Goal: Task Accomplishment & Management: Manage account settings

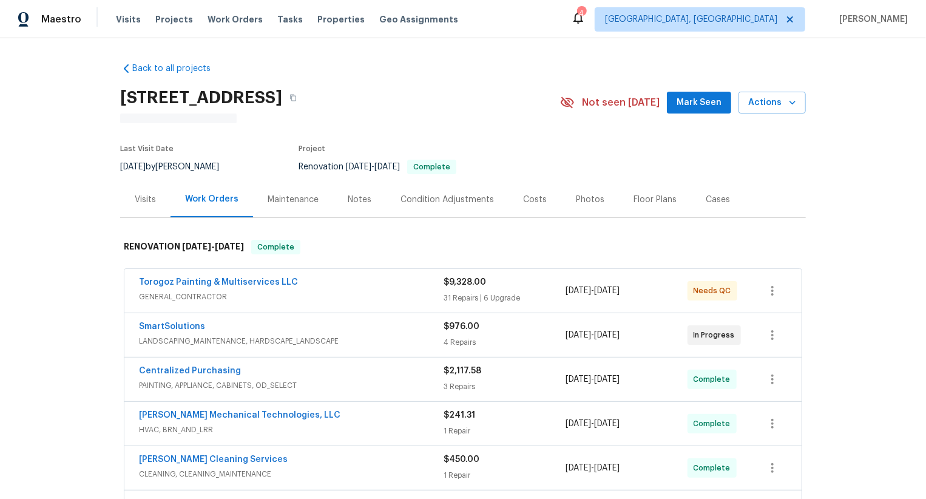
scroll to position [18, 0]
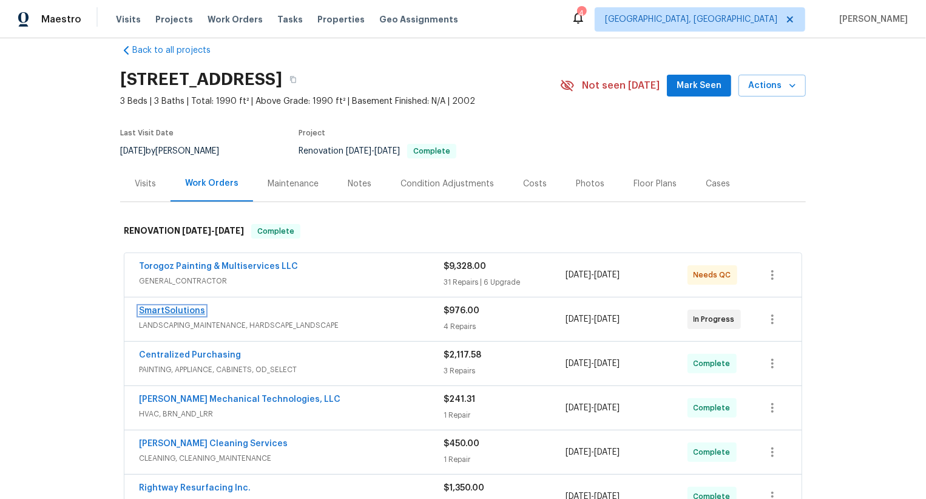
click at [192, 308] on link "SmartSolutions" at bounding box center [172, 310] width 66 height 8
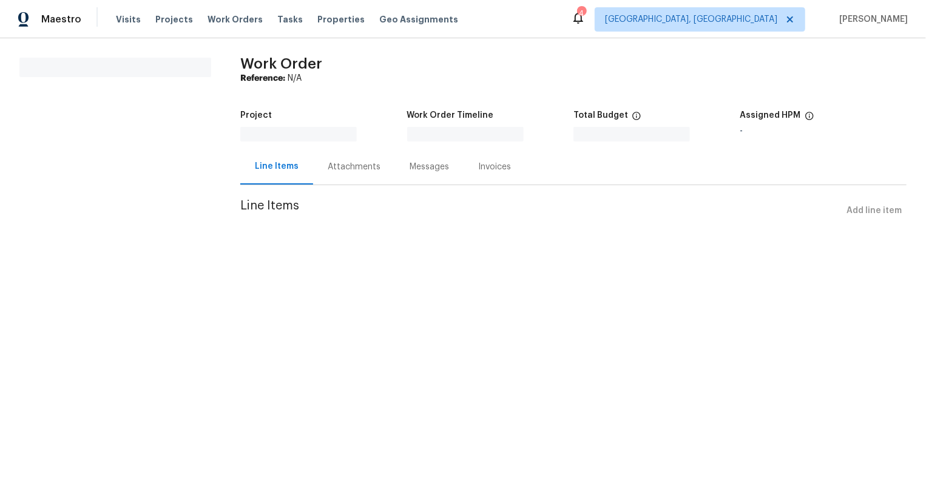
click at [362, 163] on div "Attachments" at bounding box center [354, 167] width 53 height 12
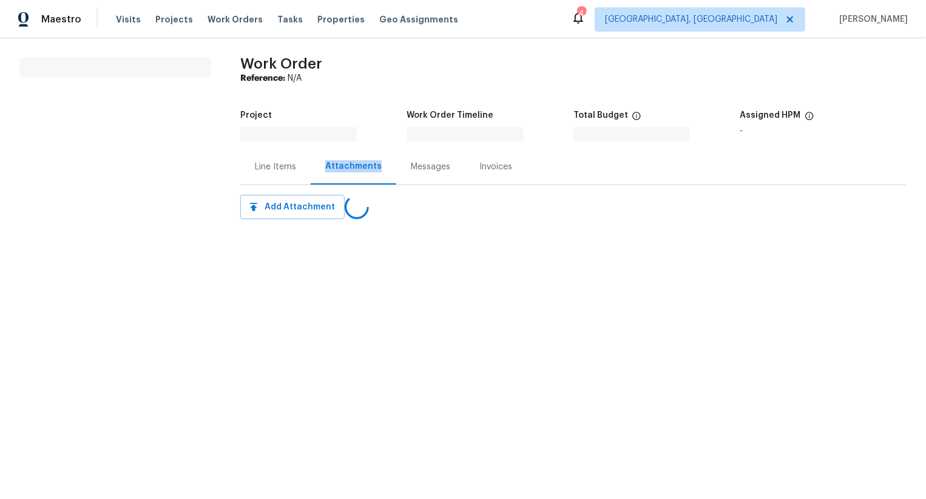
click at [362, 163] on div "Attachments" at bounding box center [353, 166] width 56 height 12
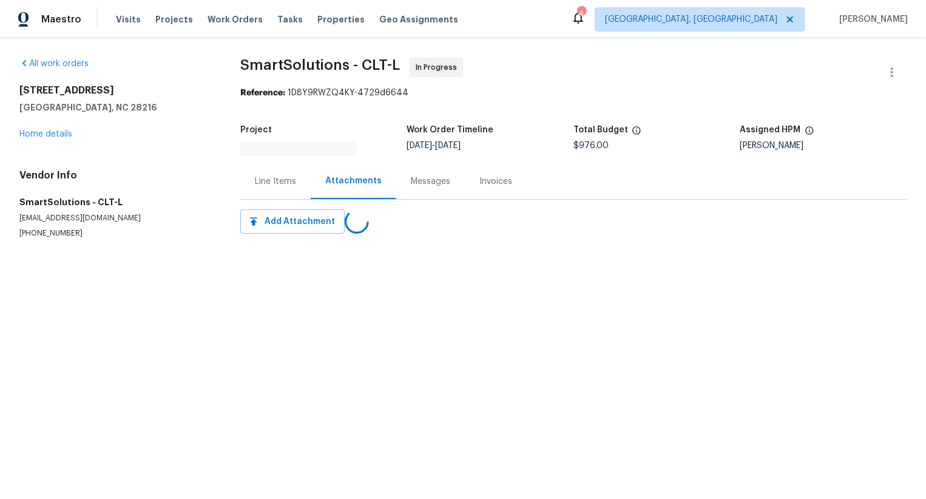
click at [408, 163] on div "Project Work Order Timeline 8/11/2025 - 8/22/2025 Total Budget $976.00 Assigned…" at bounding box center [573, 140] width 666 height 45
click at [410, 175] on div "Messages" at bounding box center [430, 181] width 69 height 36
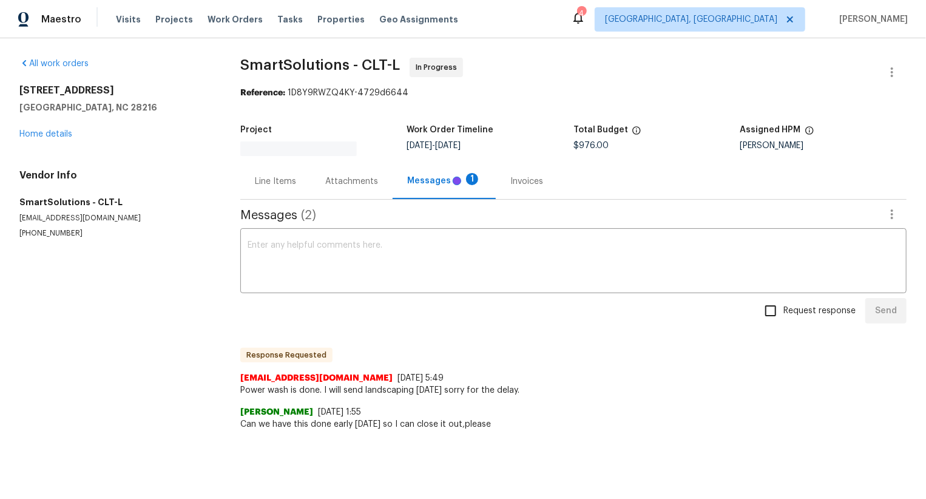
click at [416, 201] on div "Messages ( 2 )" at bounding box center [573, 216] width 666 height 32
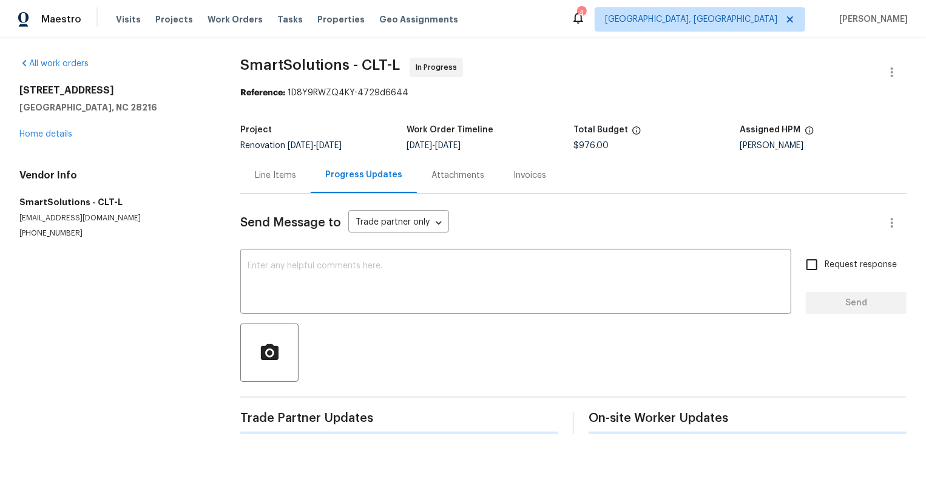
click at [440, 179] on div "Attachments" at bounding box center [457, 175] width 53 height 12
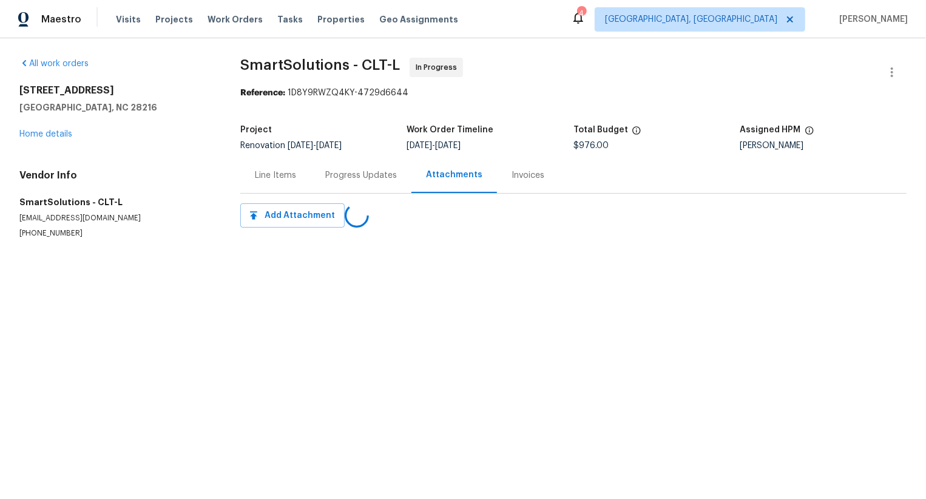
click at [384, 181] on div "Progress Updates" at bounding box center [361, 175] width 72 height 12
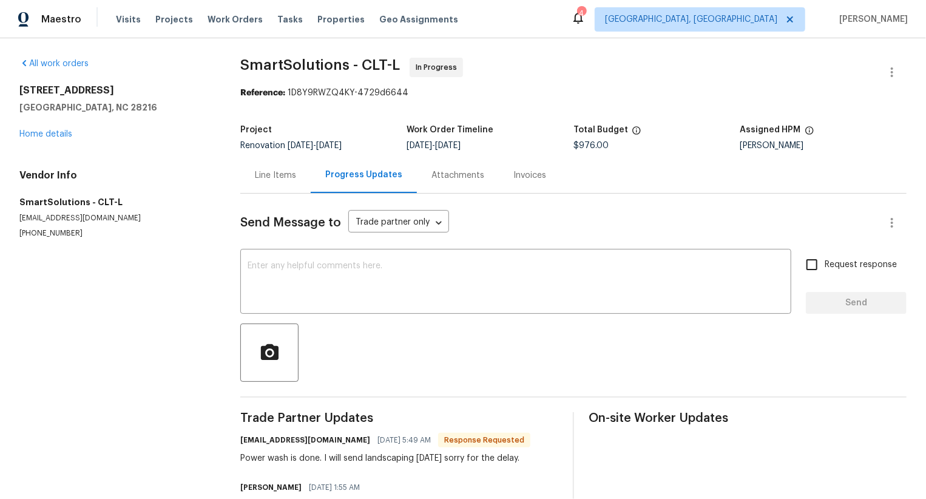
click at [65, 138] on div "5204 Grass Ridge Dr Charlotte, NC 28216 Home details" at bounding box center [115, 112] width 192 height 56
click at [61, 137] on link "Home details" at bounding box center [45, 134] width 53 height 8
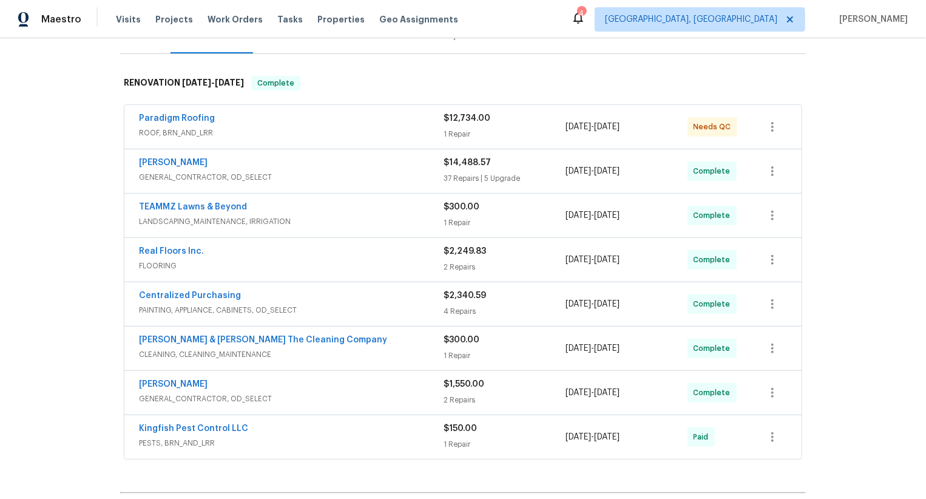
scroll to position [315, 0]
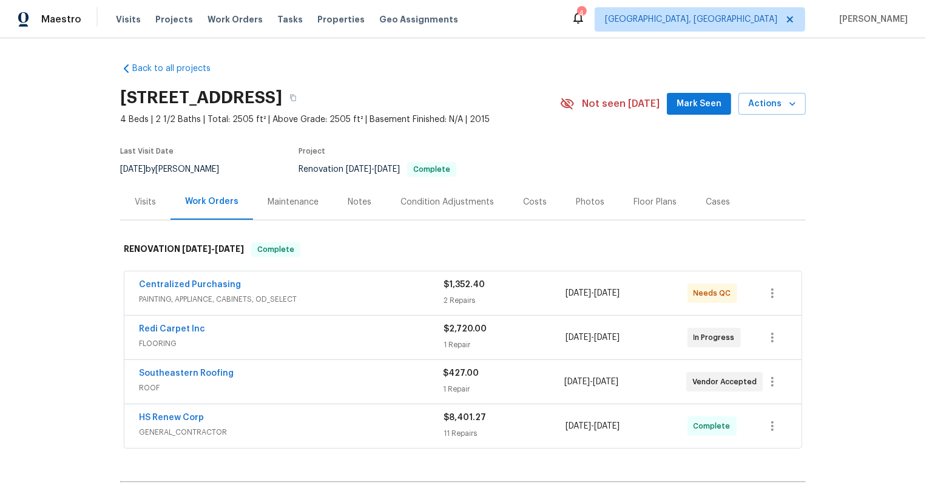
scroll to position [138, 0]
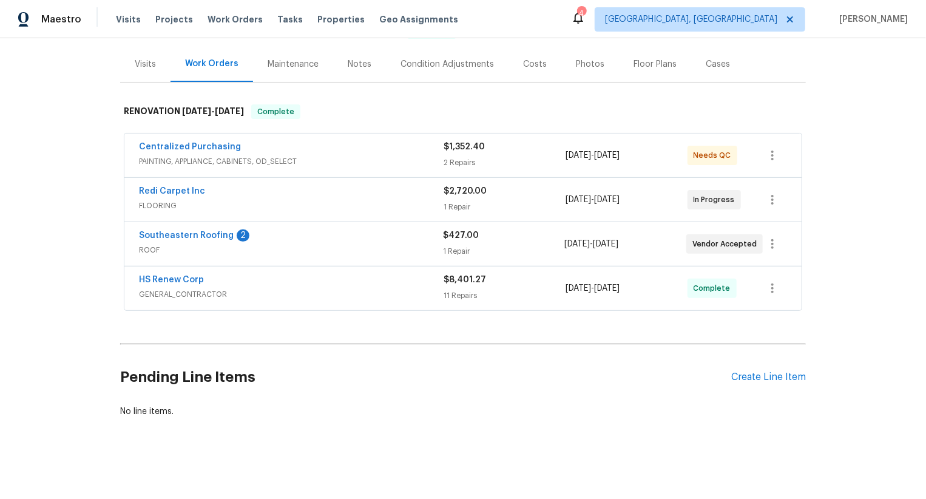
click at [769, 385] on div "Pending Line Items Create Line Item" at bounding box center [463, 377] width 686 height 56
click at [770, 379] on div "Create Line Item" at bounding box center [768, 377] width 75 height 12
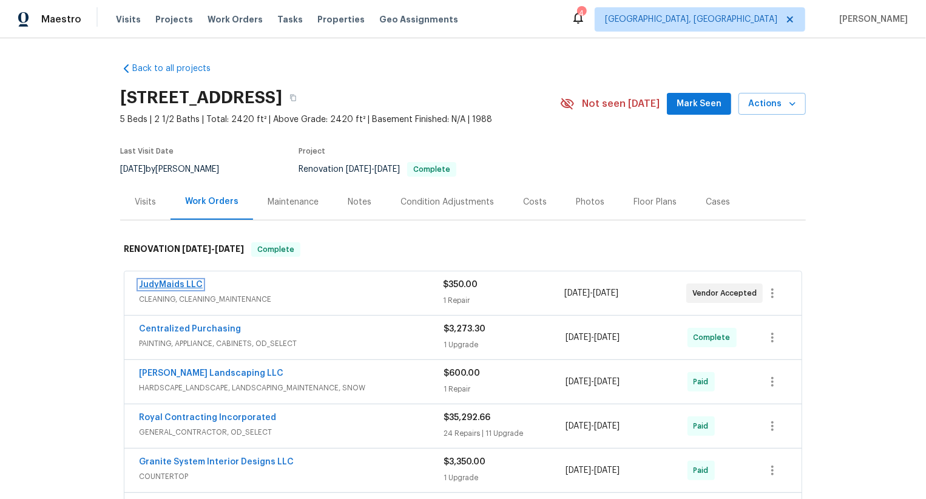
click at [180, 282] on link "JudyMaids LLC" at bounding box center [171, 284] width 64 height 8
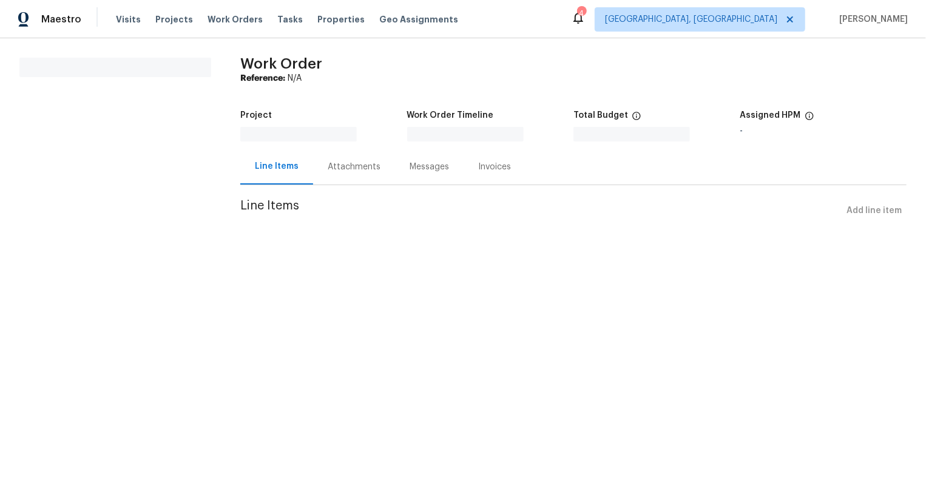
click at [351, 183] on div "Attachments" at bounding box center [354, 167] width 82 height 36
click at [354, 179] on div "Attachments" at bounding box center [354, 167] width 86 height 36
click at [390, 169] on div "Attachments" at bounding box center [354, 167] width 86 height 36
click at [416, 169] on div "Messages" at bounding box center [430, 167] width 39 height 12
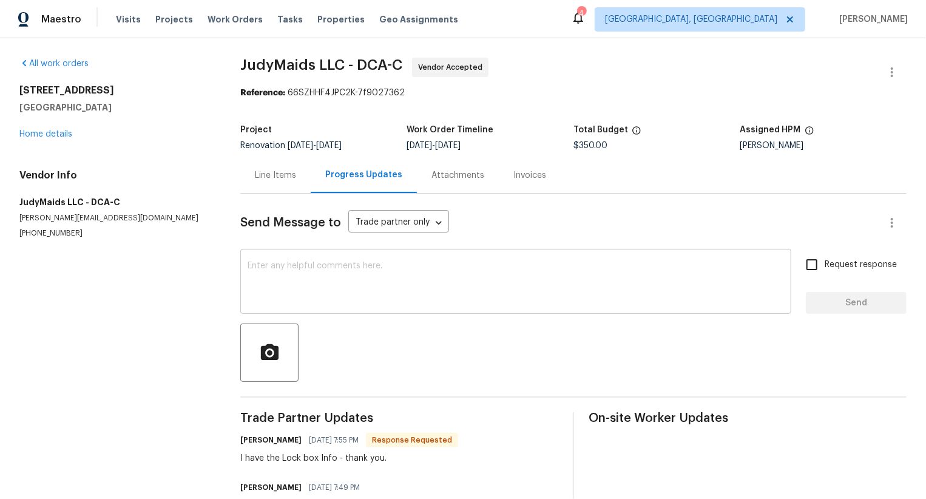
click at [448, 285] on textarea at bounding box center [516, 282] width 536 height 42
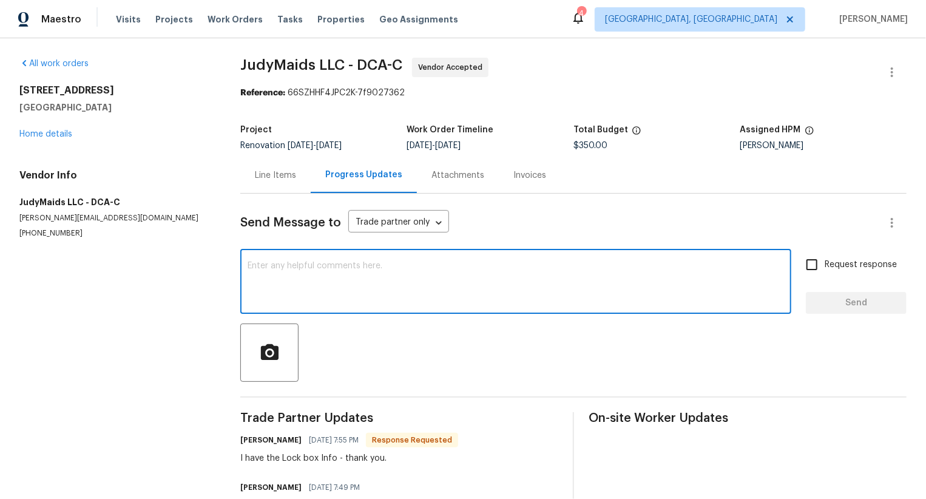
type textarea "i"
type textarea "Hi team, is this Wo completed. Thanks!"
click at [865, 265] on span "Request response" at bounding box center [860, 264] width 72 height 13
click at [824, 265] on input "Request response" at bounding box center [811, 264] width 25 height 25
checkbox input "true"
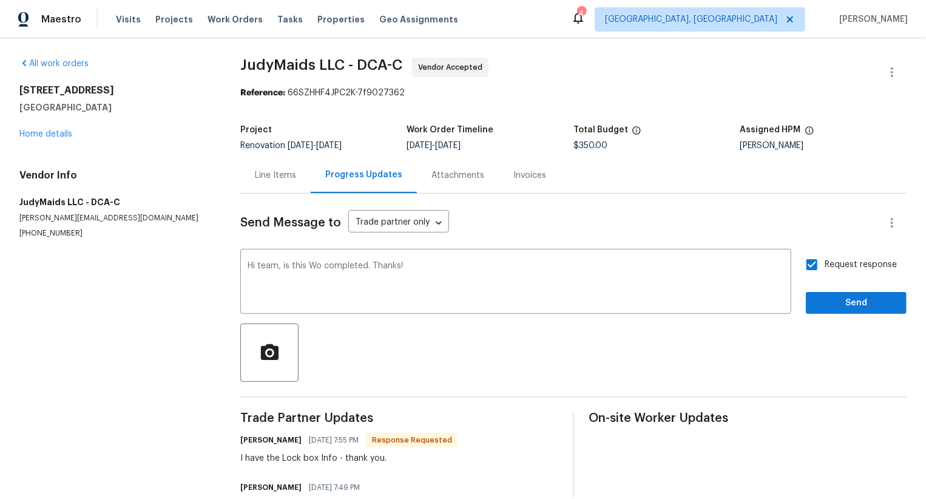
click at [865, 290] on div "Request response Send" at bounding box center [856, 283] width 101 height 62
click at [865, 295] on button "Send" at bounding box center [856, 303] width 101 height 22
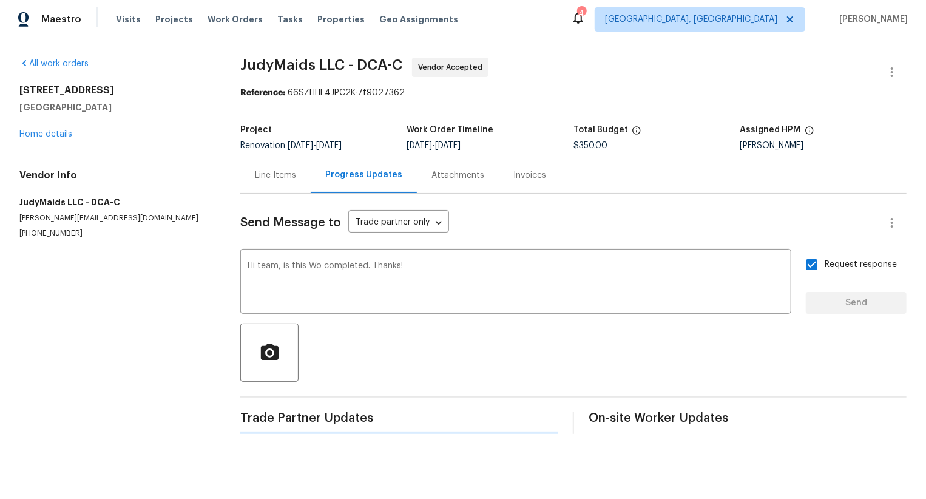
click at [865, 305] on div "Request response Send" at bounding box center [856, 283] width 101 height 62
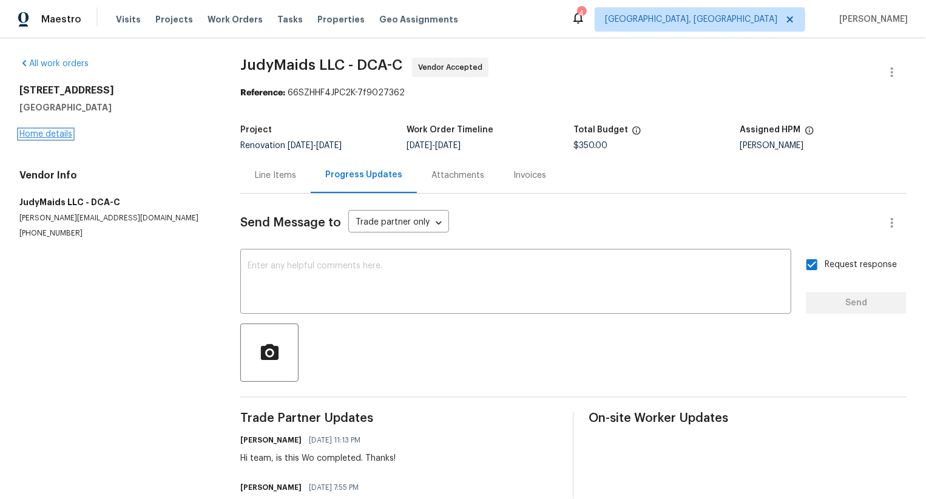
click at [58, 132] on link "Home details" at bounding box center [45, 134] width 53 height 8
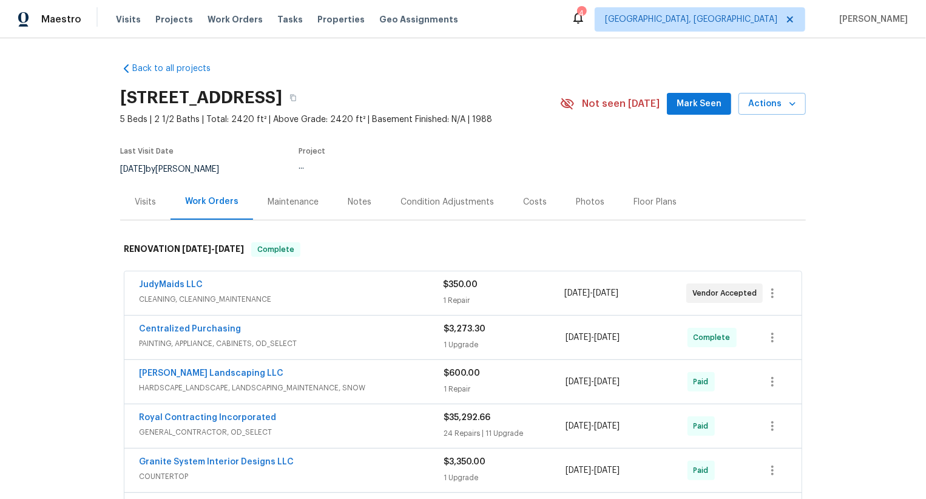
scroll to position [93, 0]
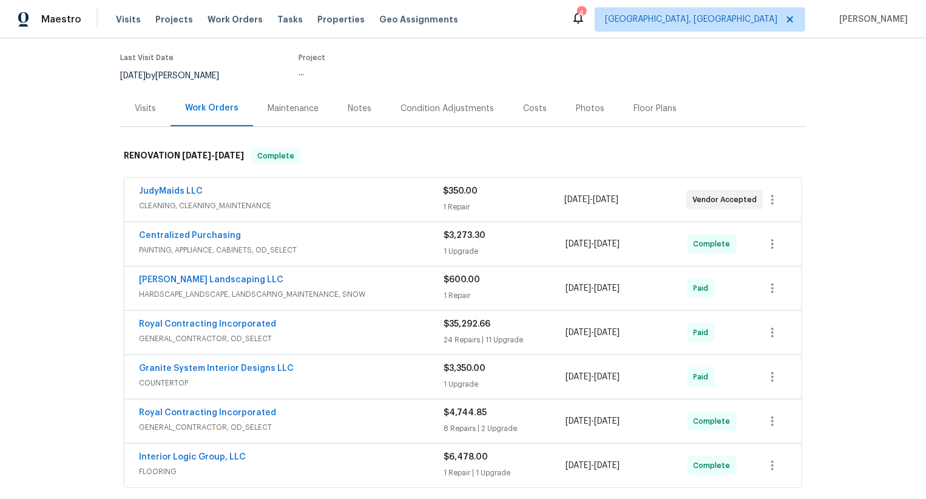
click at [133, 186] on div "JudyMaids LLC CLEANING, CLEANING_MAINTENANCE $350.00 1 Repair 8/19/2025 - 8/20/…" at bounding box center [462, 200] width 677 height 44
click at [126, 189] on div "JudyMaids LLC CLEANING, CLEANING_MAINTENANCE $350.00 1 Repair 8/19/2025 - 8/20/…" at bounding box center [462, 200] width 677 height 44
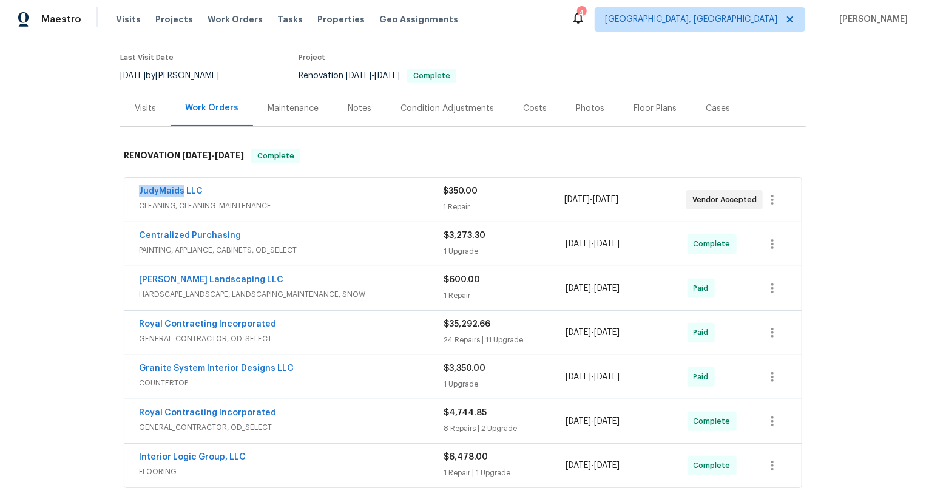
click at [126, 189] on div "JudyMaids LLC CLEANING, CLEANING_MAINTENANCE $350.00 1 Repair 8/19/2025 - 8/20/…" at bounding box center [462, 200] width 677 height 44
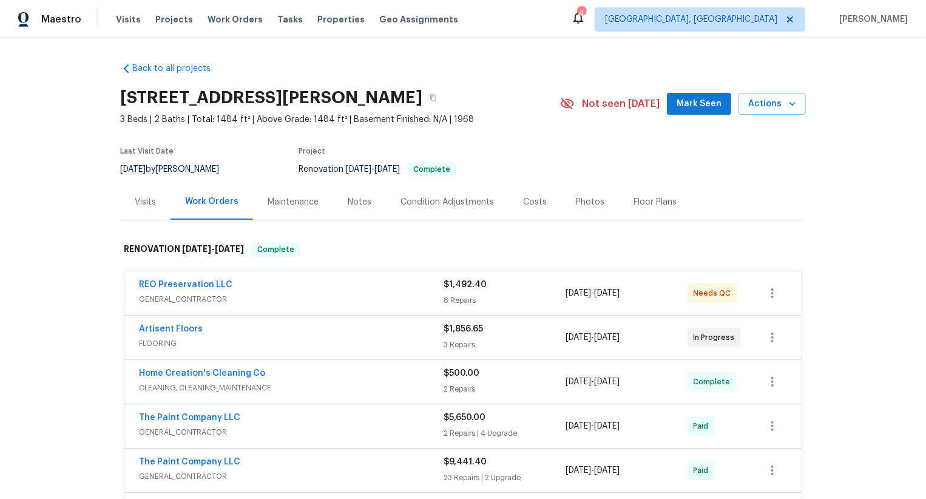
scroll to position [59, 0]
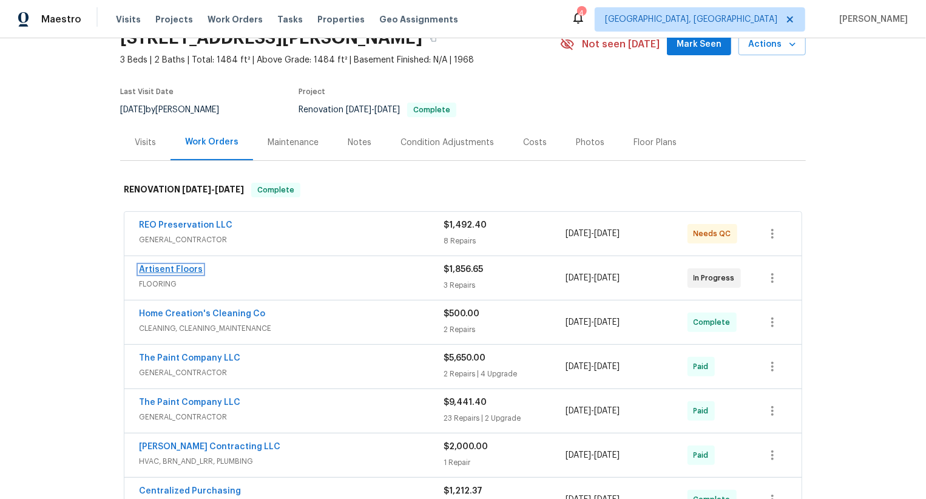
click at [182, 267] on link "Artisent Floors" at bounding box center [171, 269] width 64 height 8
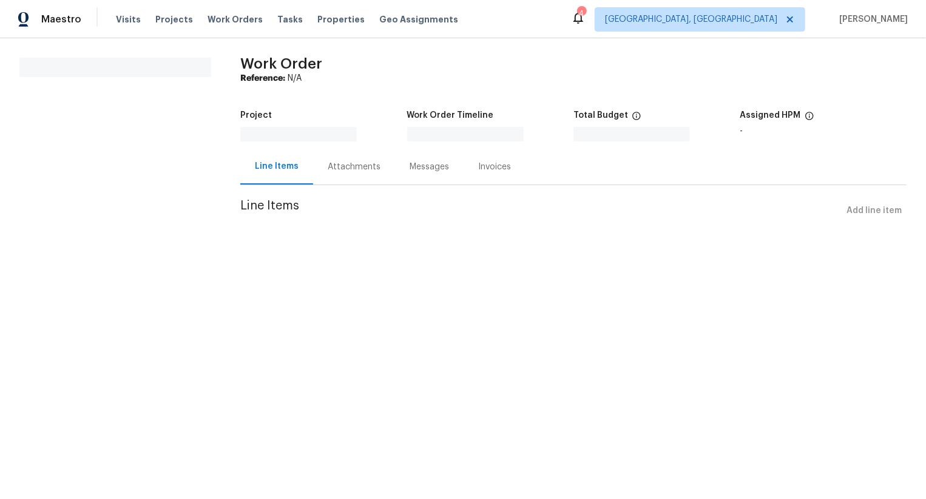
click at [410, 167] on div "Messages" at bounding box center [429, 167] width 69 height 36
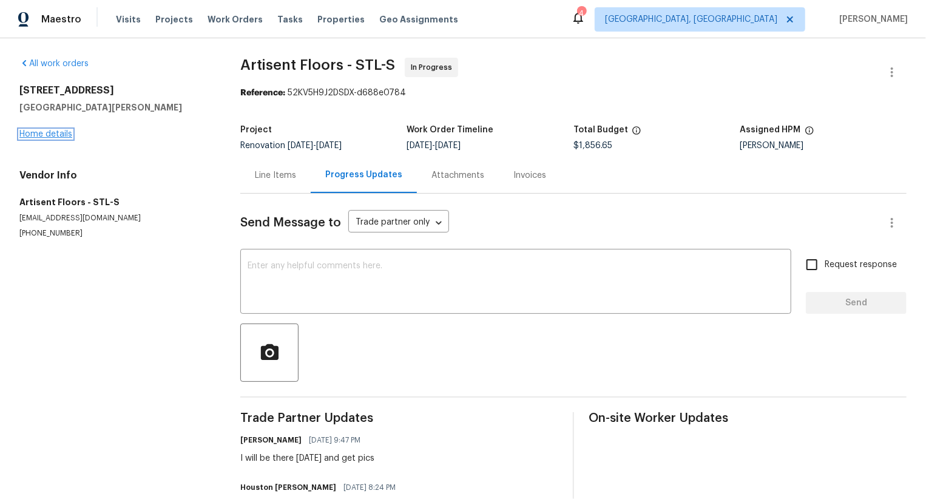
click at [67, 132] on link "Home details" at bounding box center [45, 134] width 53 height 8
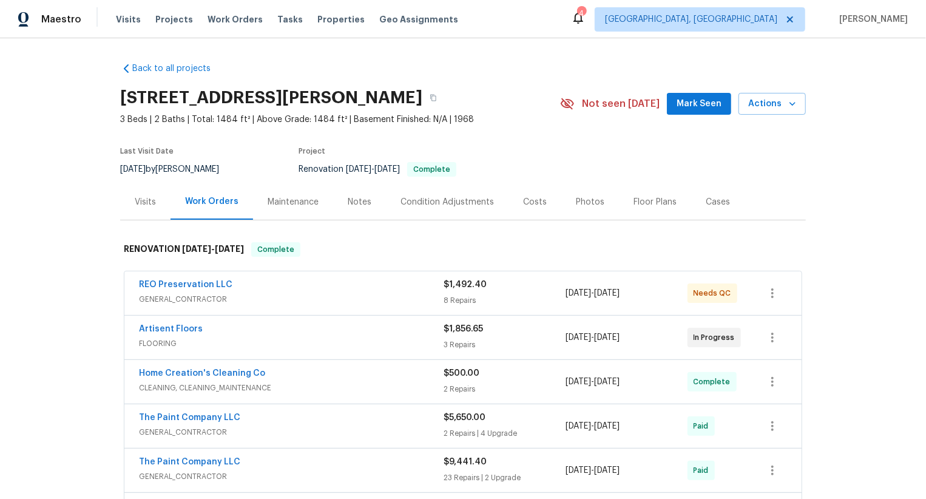
scroll to position [447, 0]
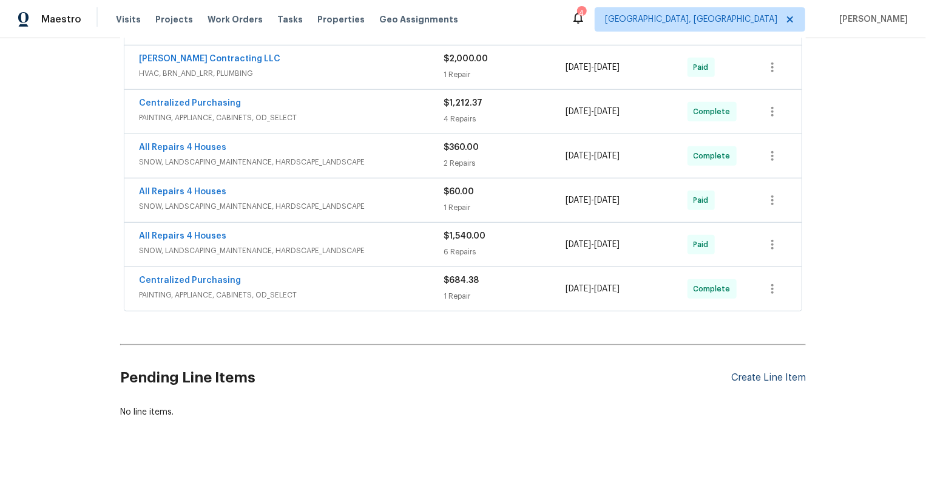
click at [777, 380] on div "Create Line Item" at bounding box center [768, 378] width 75 height 12
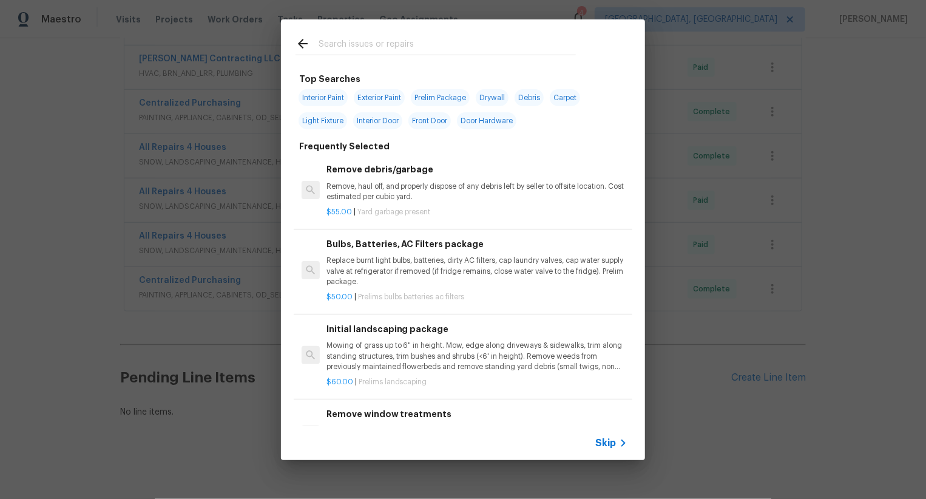
click at [612, 443] on span "Skip" at bounding box center [605, 443] width 21 height 12
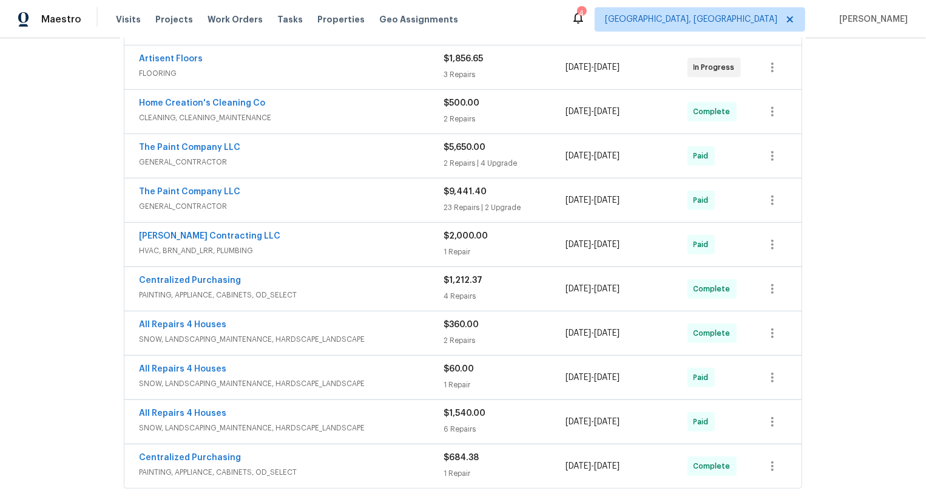
scroll to position [176, 0]
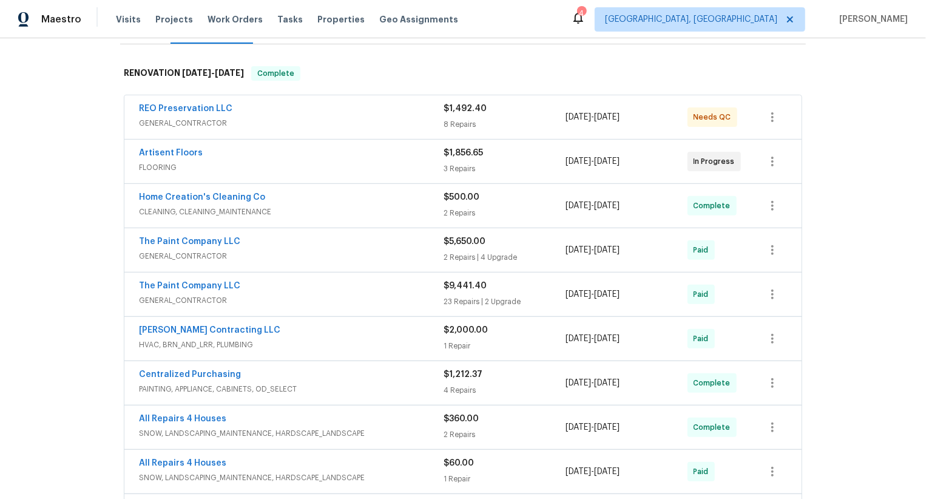
click at [132, 147] on div "Artisent Floors FLOORING $1,856.65 3 Repairs 7/7/2025 - 8/14/2025 In Progress" at bounding box center [462, 162] width 677 height 44
copy link "Artisent Floors"
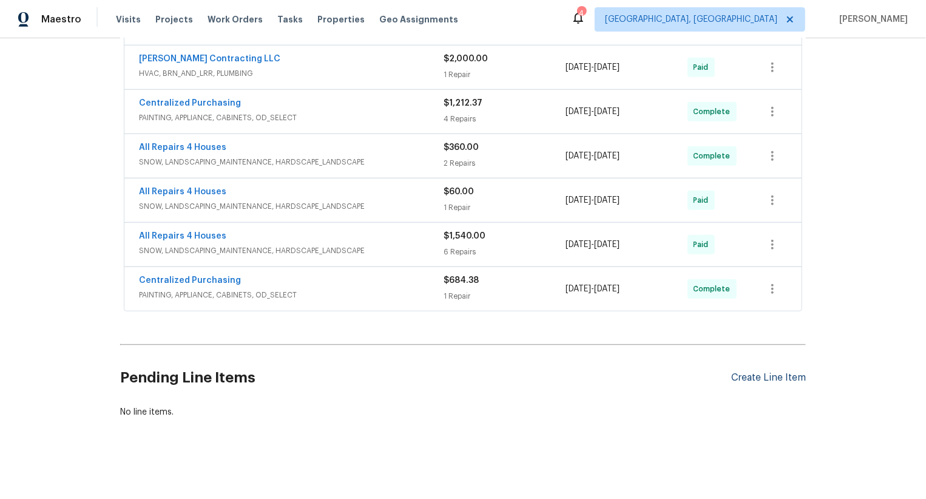
click at [778, 381] on div "Create Line Item" at bounding box center [768, 378] width 75 height 12
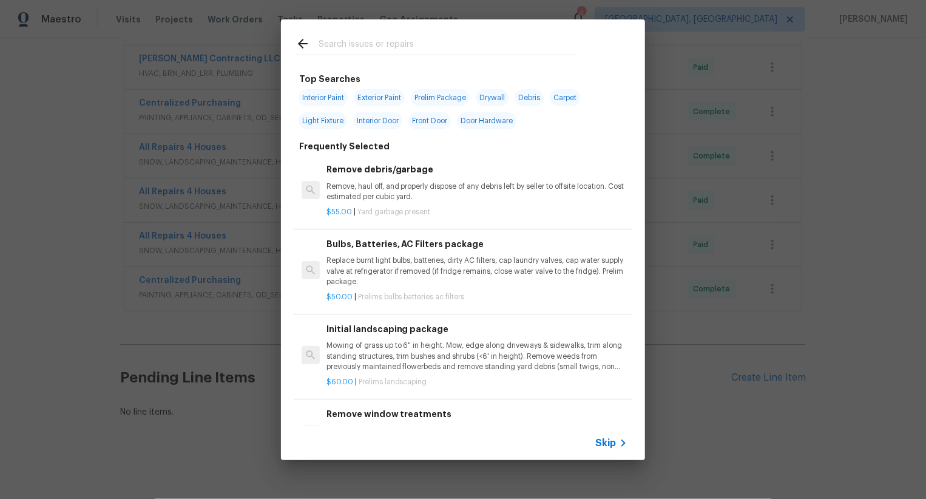
click at [599, 445] on span "Skip" at bounding box center [605, 443] width 21 height 12
